Goal: Task Accomplishment & Management: Manage account settings

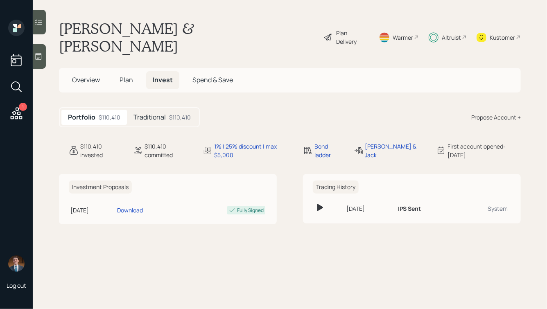
click at [164, 114] on h5 "Traditional" at bounding box center [150, 118] width 32 height 8
